Goal: Check status: Check status

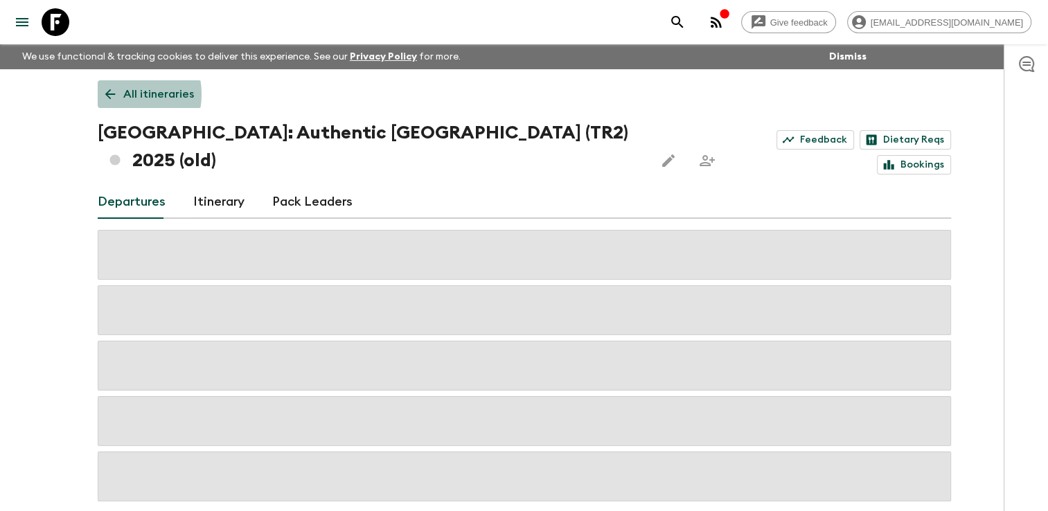
click at [116, 94] on icon at bounding box center [109, 94] width 15 height 15
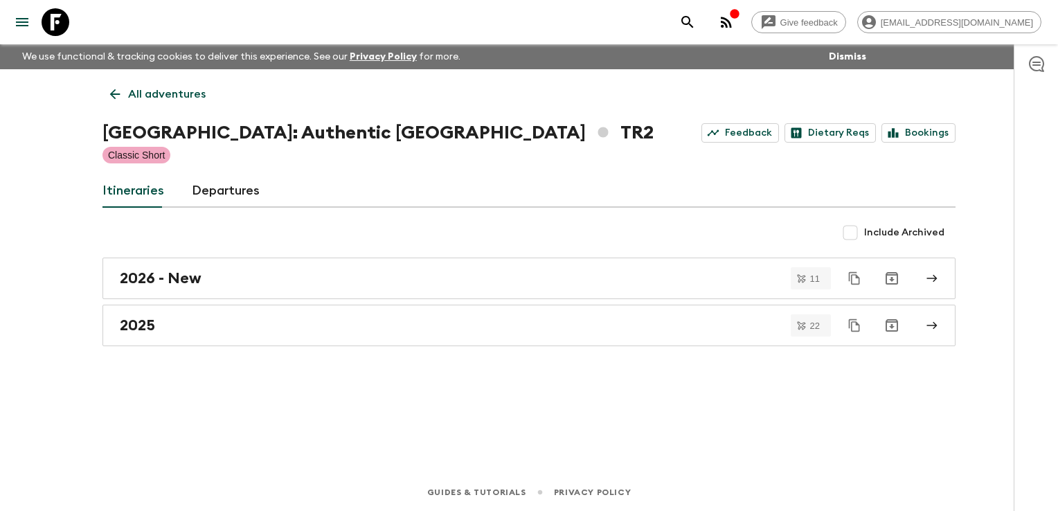
click at [116, 94] on icon at bounding box center [115, 94] width 10 height 10
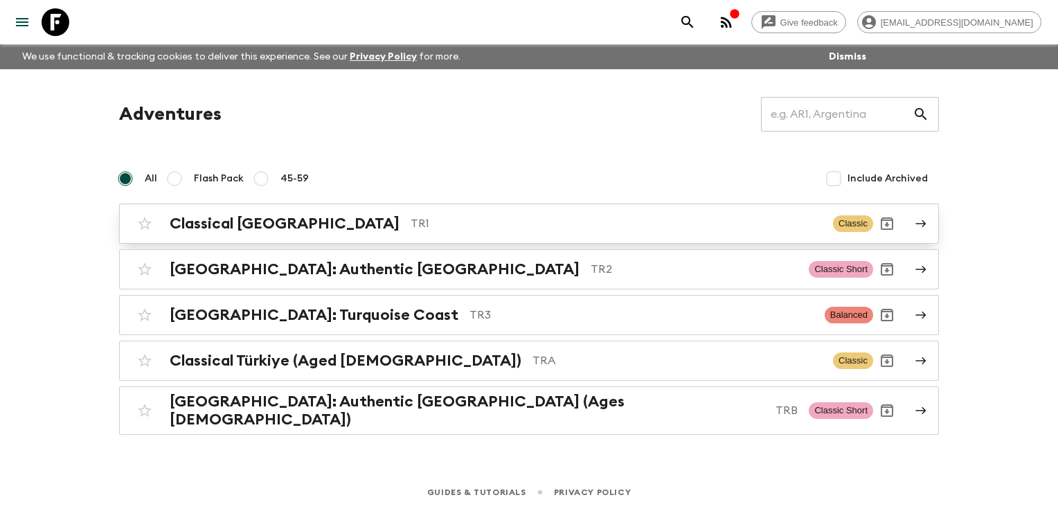
click at [253, 222] on h2 "Classical [GEOGRAPHIC_DATA]" at bounding box center [285, 224] width 230 height 18
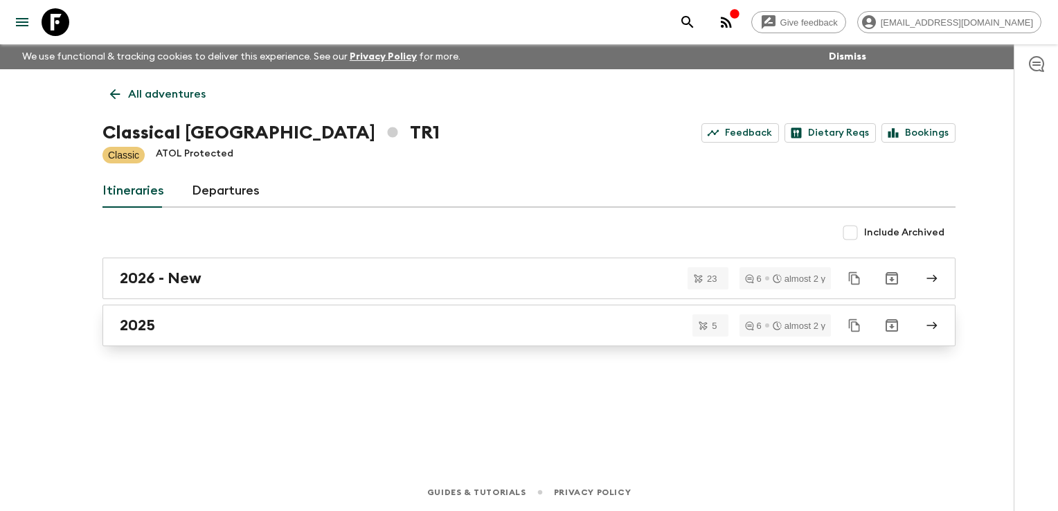
click at [240, 323] on div "2025" at bounding box center [516, 325] width 792 height 18
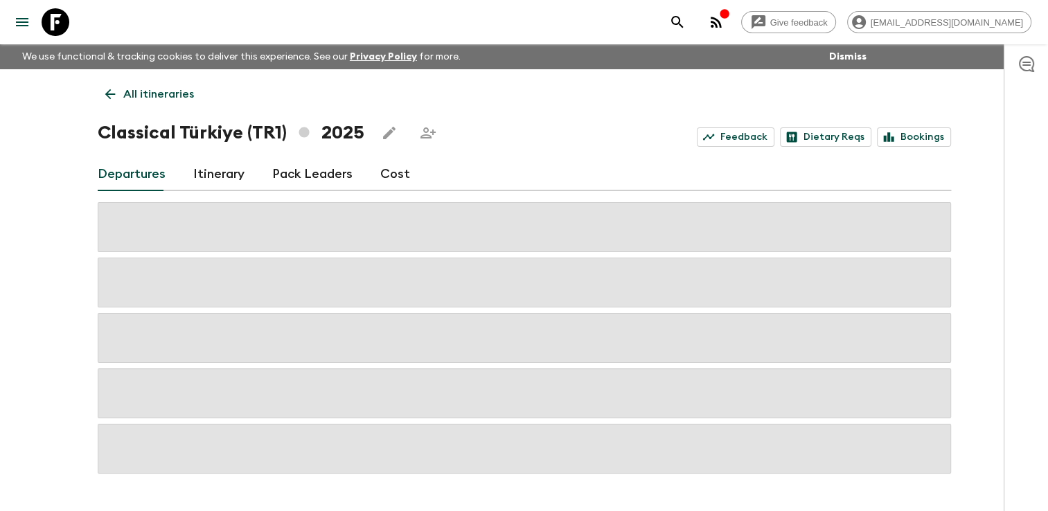
click at [69, 357] on div "Give feedback [EMAIL_ADDRESS][DOMAIN_NAME] We use functional & tracking cookies…" at bounding box center [524, 275] width 1048 height 550
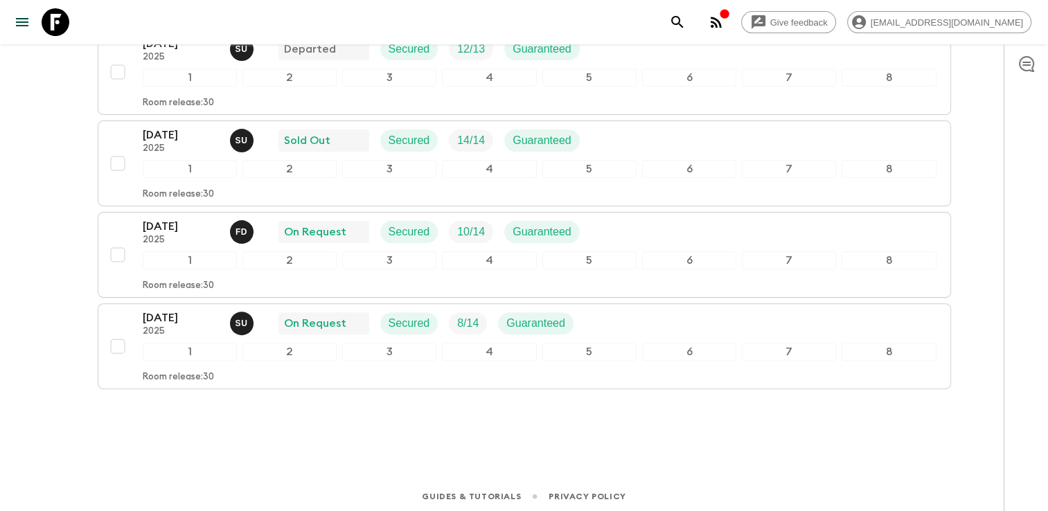
scroll to position [358, 0]
click at [18, 321] on div "Give feedback [EMAIL_ADDRESS][DOMAIN_NAME] We use functional & tracking cookies…" at bounding box center [524, 78] width 1048 height 872
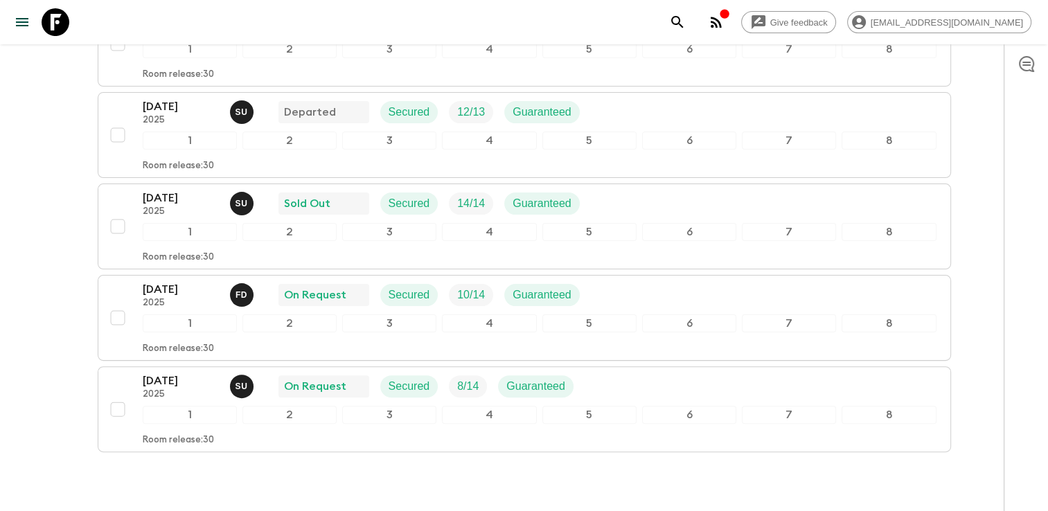
scroll to position [305, 0]
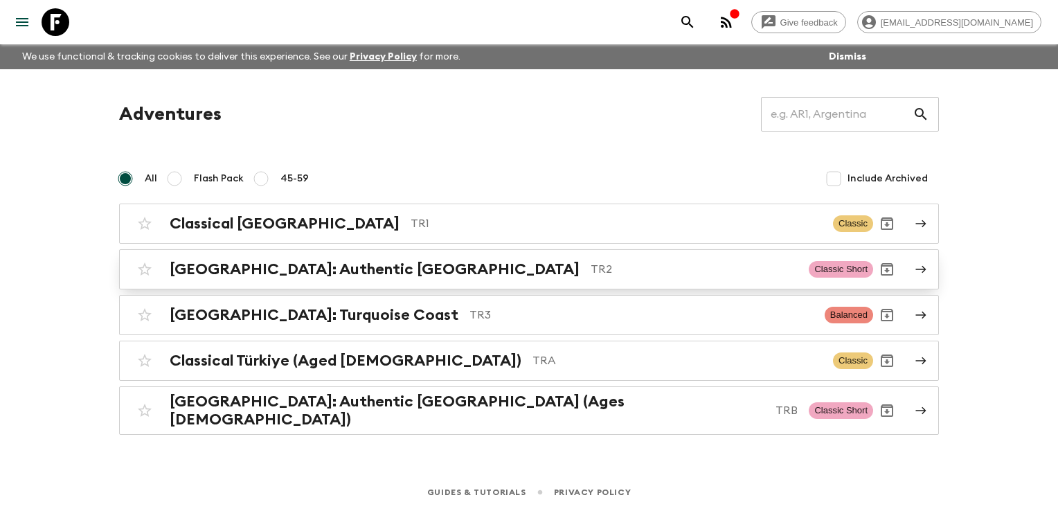
click at [221, 278] on div "[GEOGRAPHIC_DATA]: Authentic Istanbul TR2 Classic Short" at bounding box center [502, 269] width 742 height 28
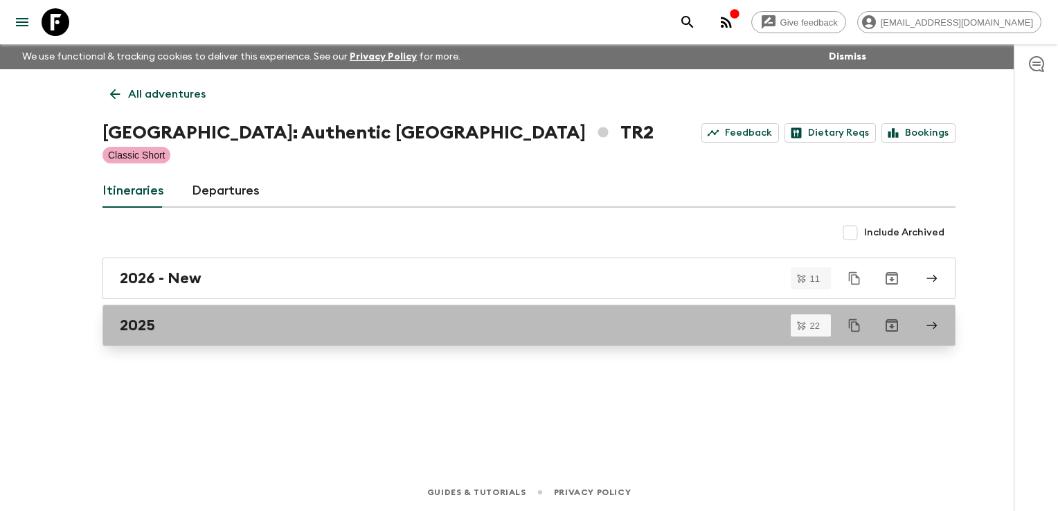
click at [203, 320] on div "2025" at bounding box center [516, 325] width 792 height 18
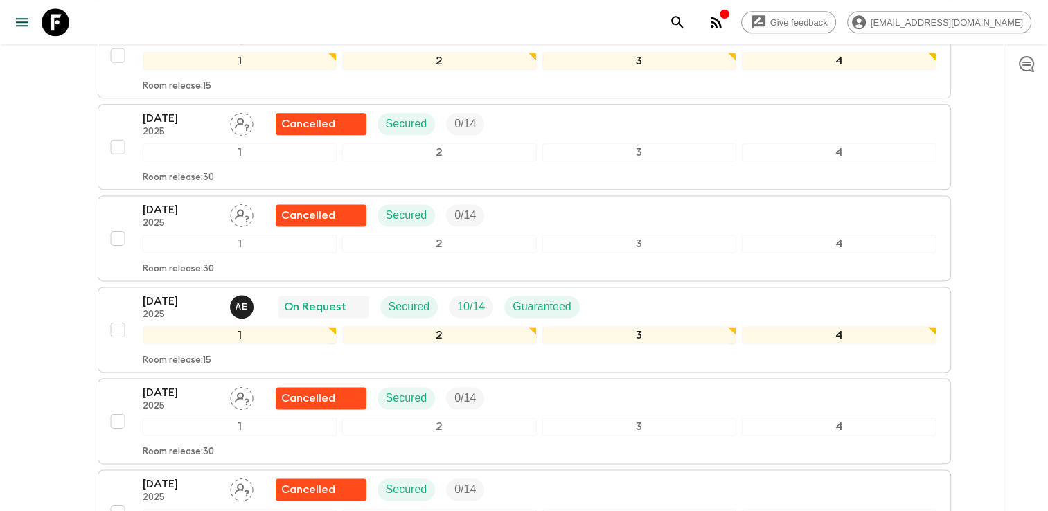
scroll to position [1800, 0]
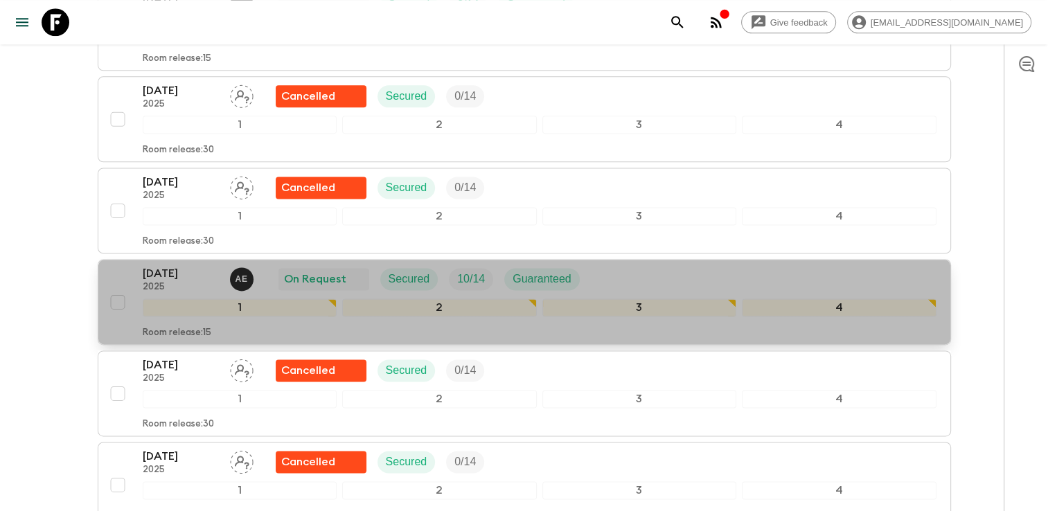
click at [623, 265] on div "[DATE] 2025 A E On Request Secured 10 / 14 Guaranteed" at bounding box center [539, 279] width 793 height 28
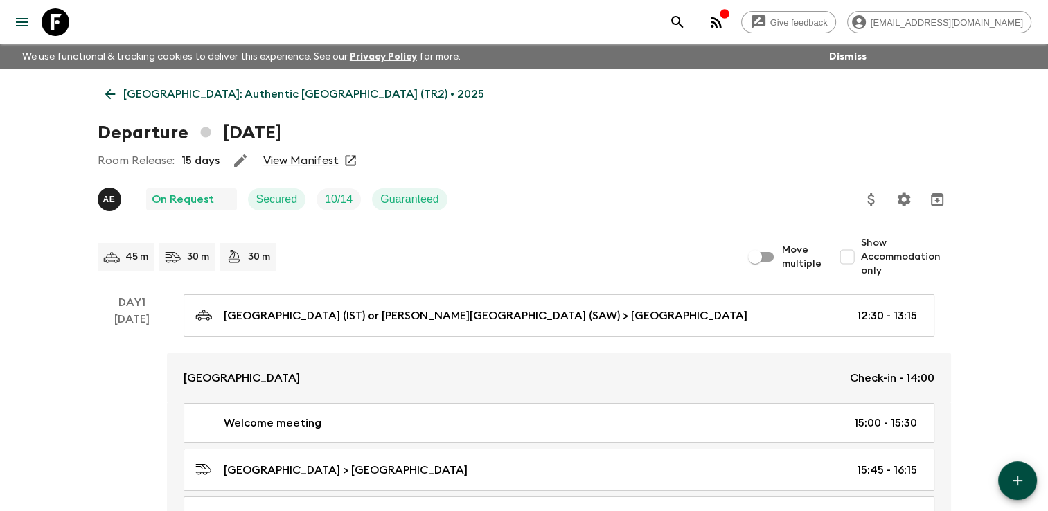
click at [284, 159] on link "View Manifest" at bounding box center [300, 161] width 75 height 14
